Goal: Task Accomplishment & Management: Use online tool/utility

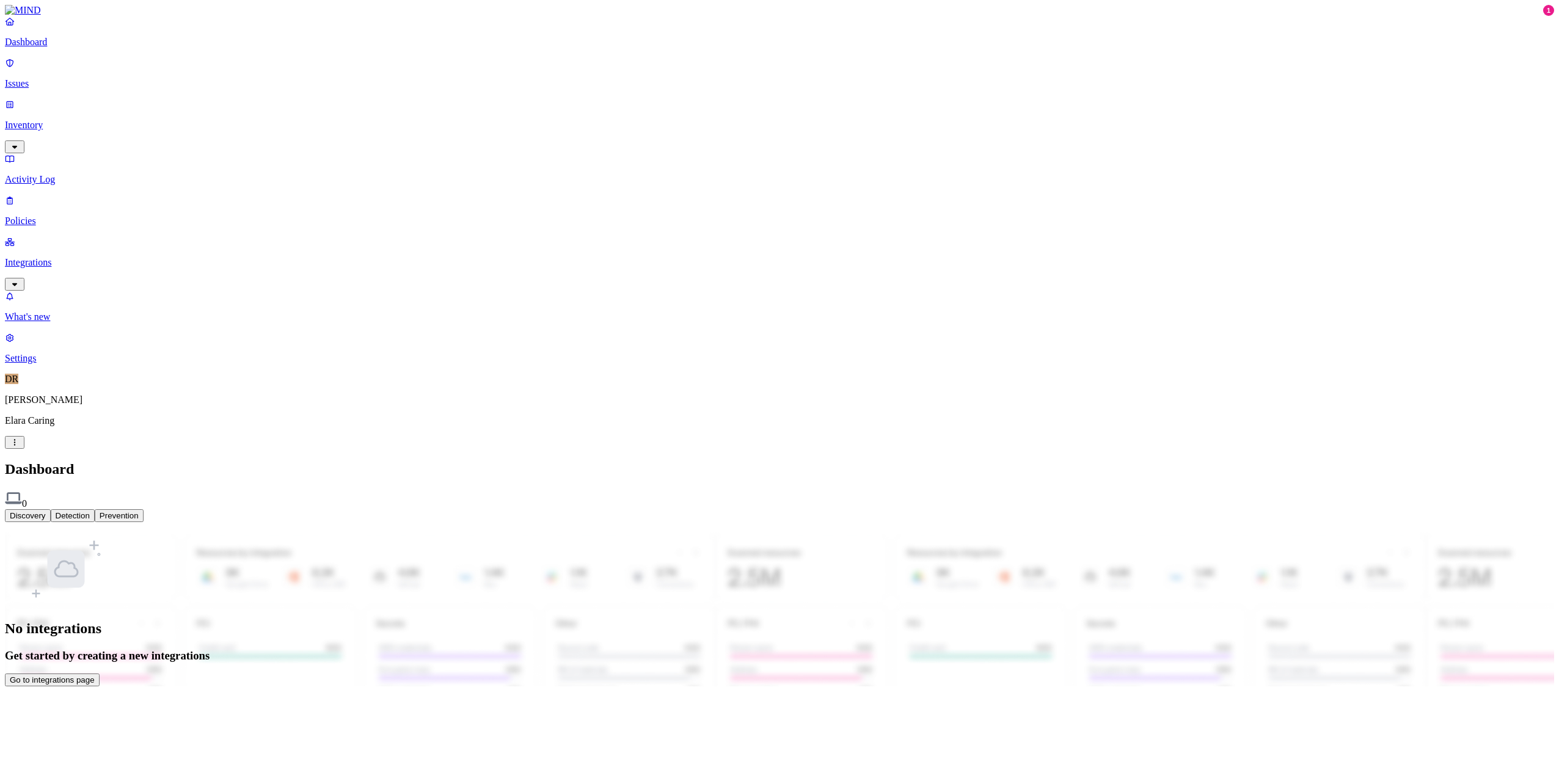
click at [99, 674] on button "Go to integrations page" at bounding box center [52, 680] width 95 height 13
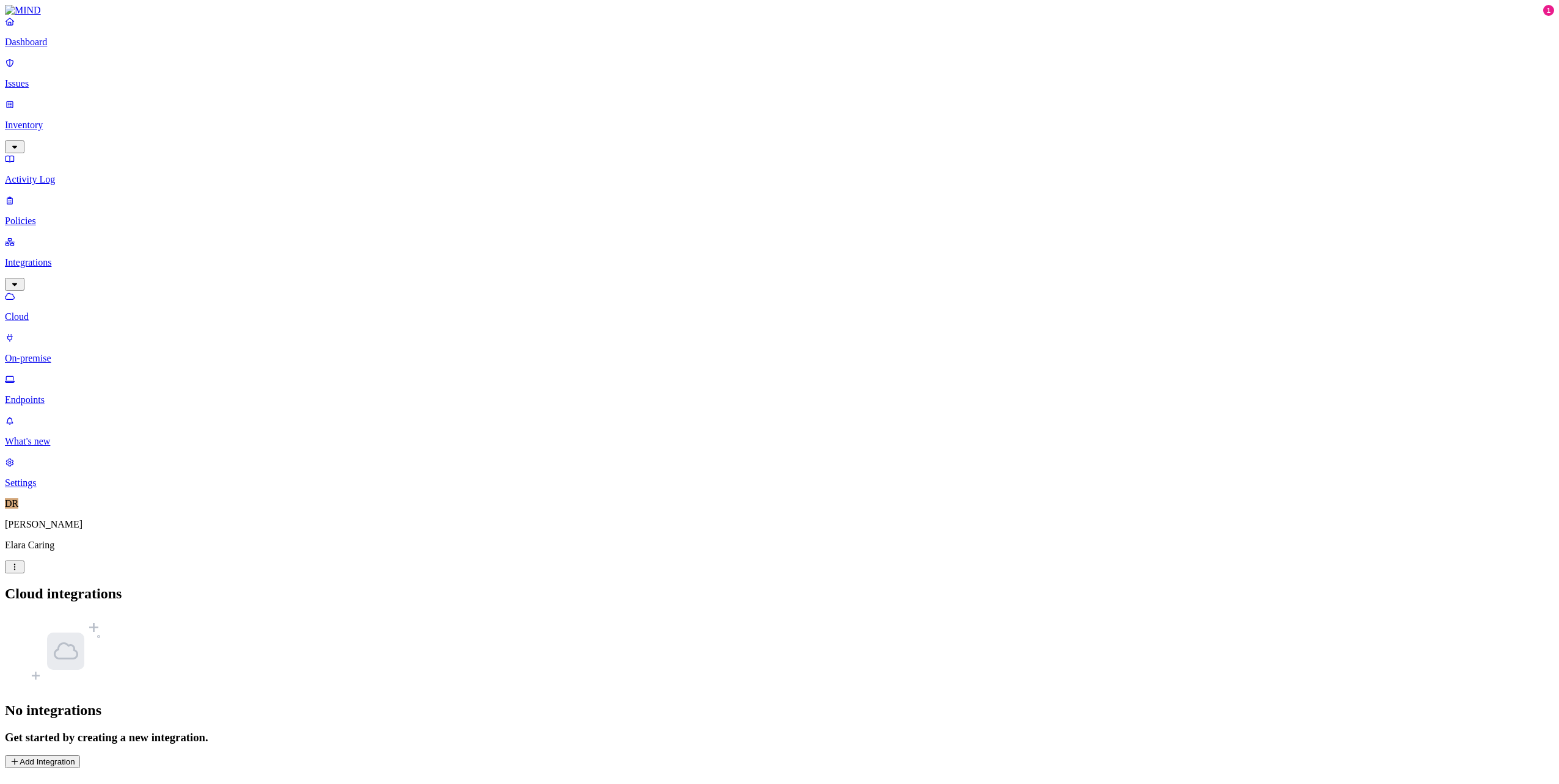
click at [80, 755] on button "Add Integration" at bounding box center [43, 761] width 75 height 13
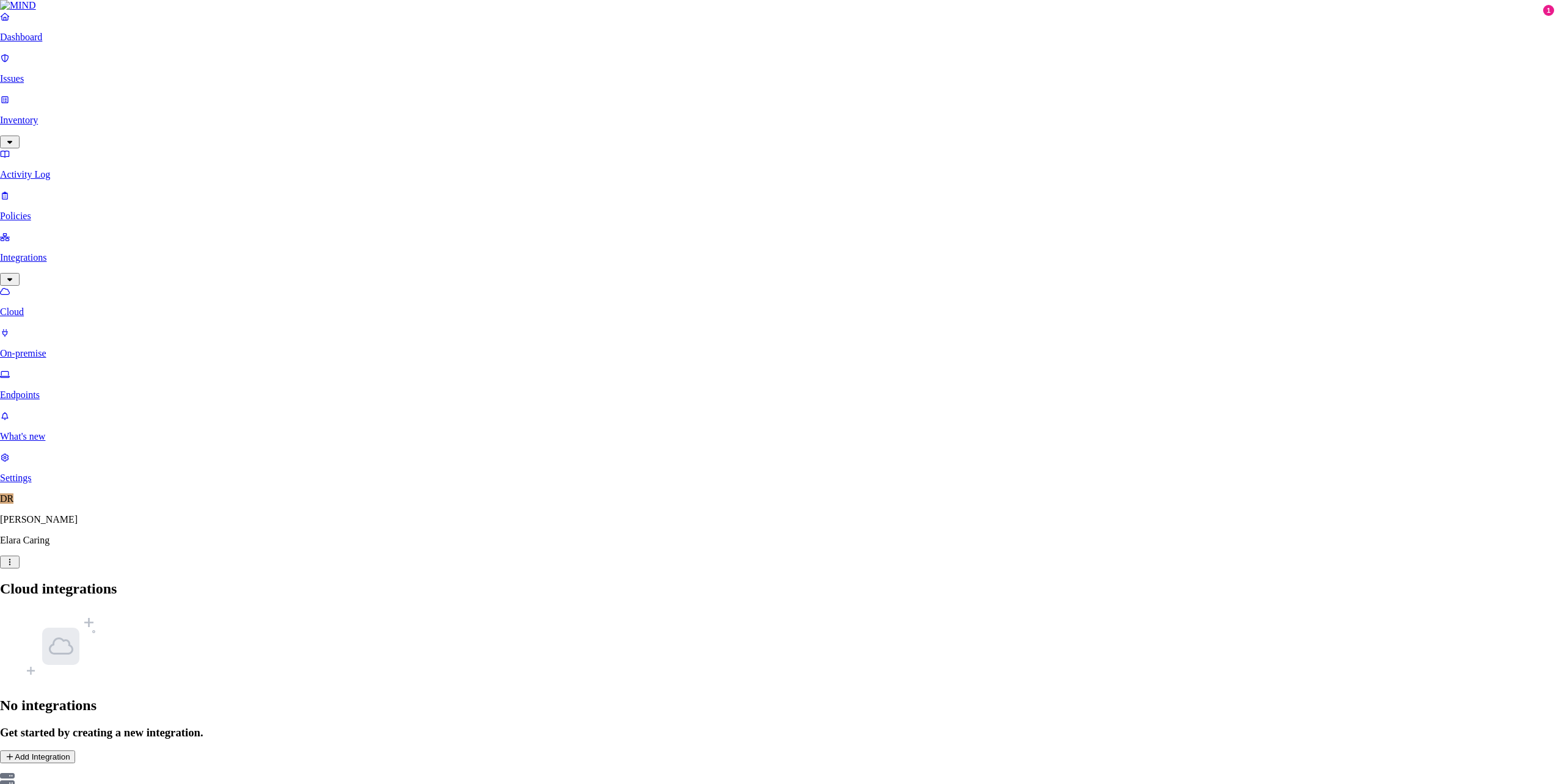
drag, startPoint x: 921, startPoint y: 243, endPoint x: 928, endPoint y: 243, distance: 7.0
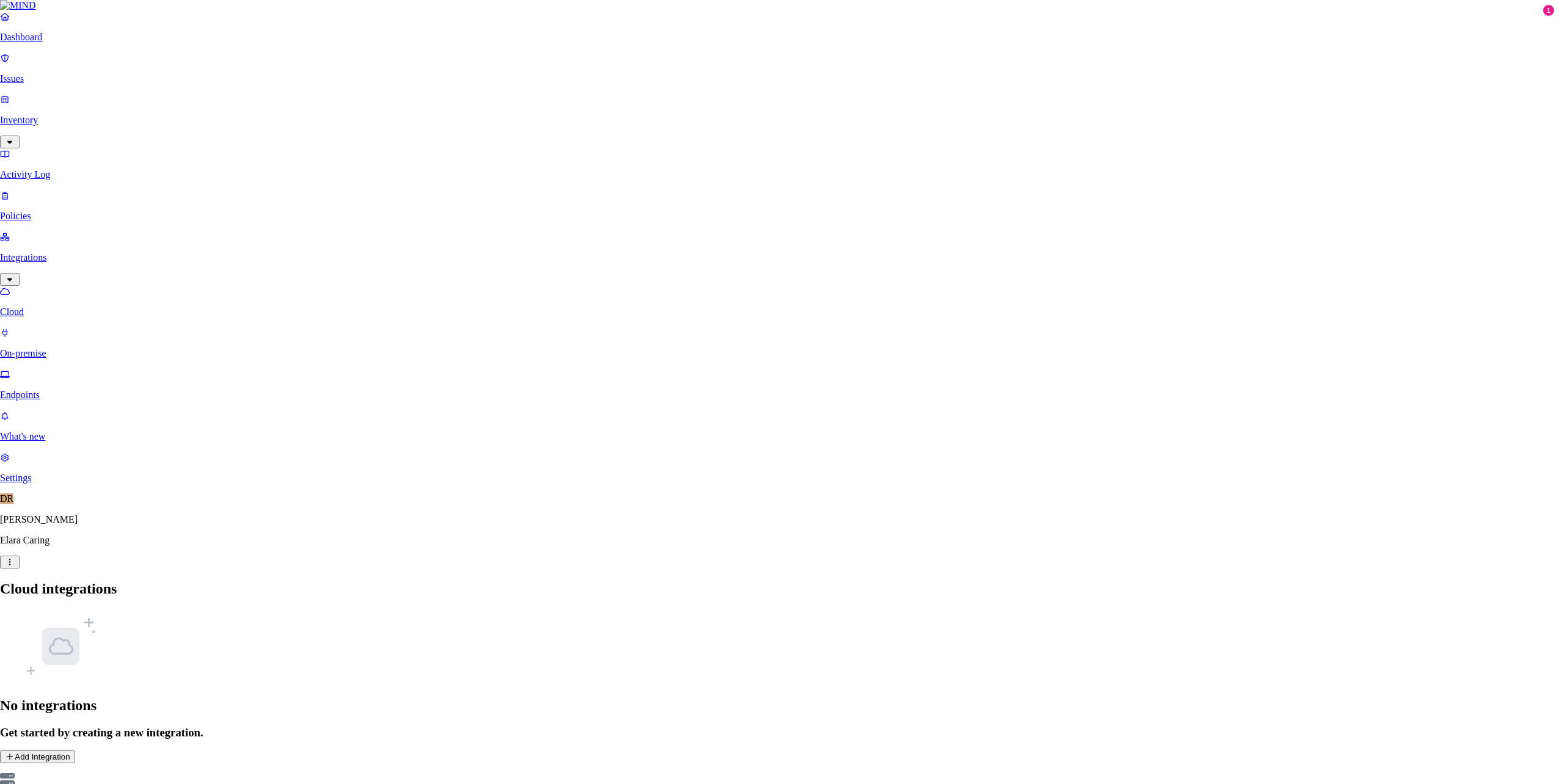
drag, startPoint x: 638, startPoint y: 241, endPoint x: 717, endPoint y: 244, distance: 79.1
